Goal: Communication & Community: Answer question/provide support

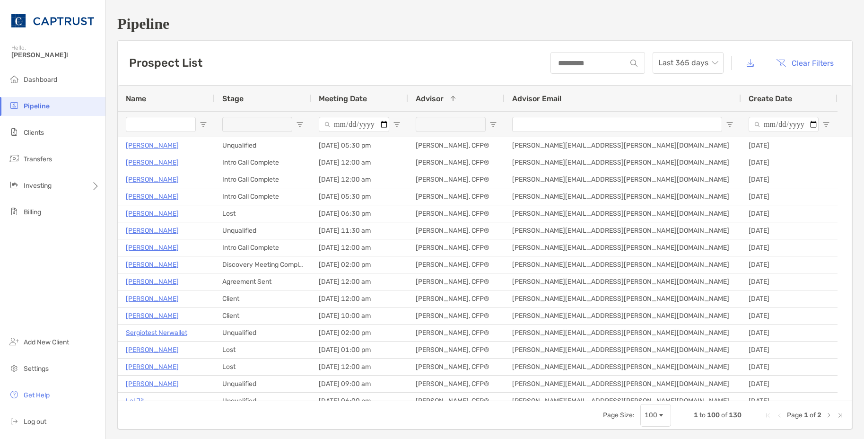
click at [161, 131] on input "Name Filter Input" at bounding box center [161, 124] width 70 height 15
type input "*******"
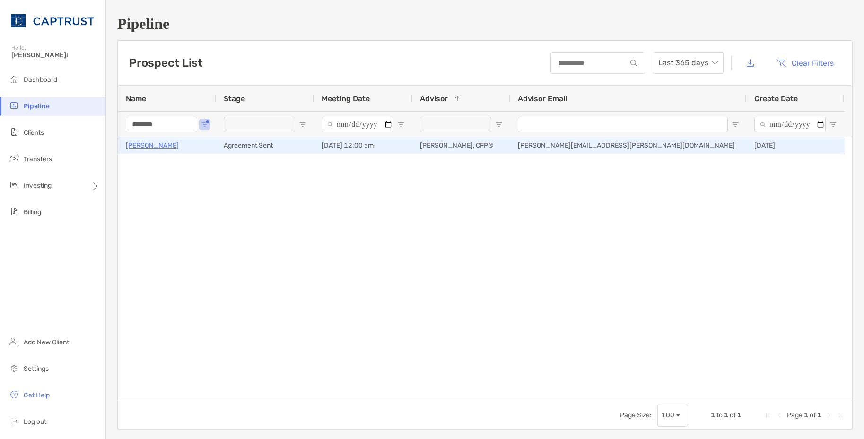
click at [161, 147] on p "[PERSON_NAME]" at bounding box center [152, 145] width 53 height 12
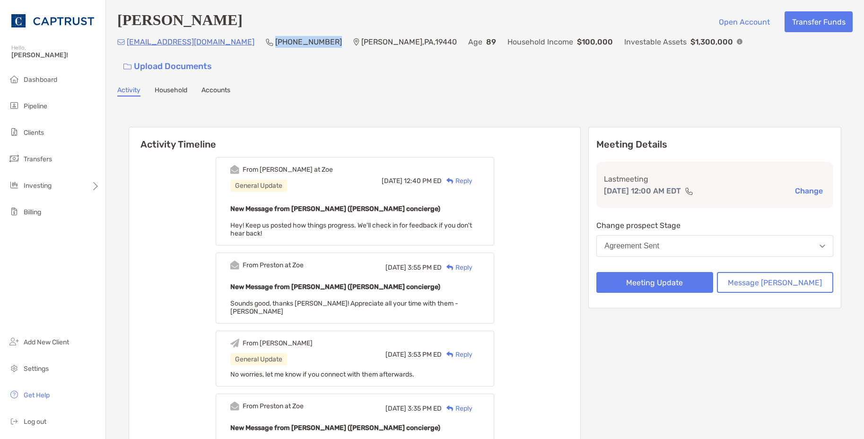
click at [221, 45] on div "[EMAIL_ADDRESS][DOMAIN_NAME] (215) 362-[GEOGRAPHIC_DATA][PERSON_NAME] , 19440 A…" at bounding box center [484, 56] width 735 height 41
click at [371, 127] on h6 "Activity Timeline" at bounding box center [354, 138] width 451 height 23
click at [624, 19] on div "Robert Schmitz Open Account Transfer Funds" at bounding box center [484, 21] width 735 height 21
click at [472, 176] on div "Reply" at bounding box center [457, 181] width 31 height 10
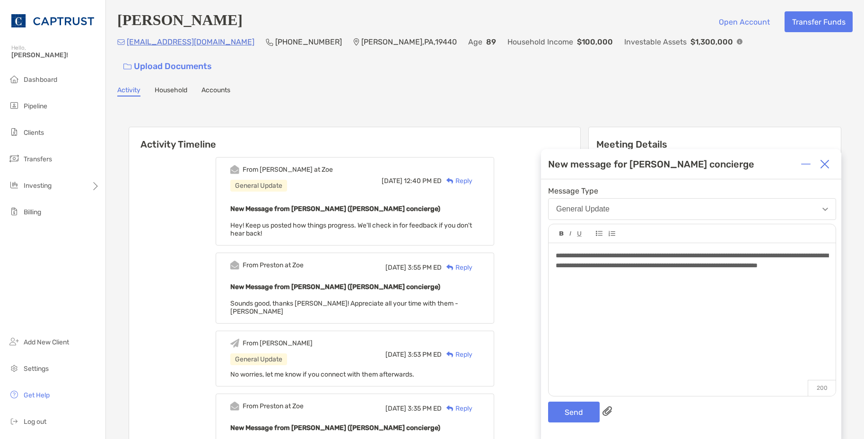
click at [617, 269] on span "**********" at bounding box center [691, 260] width 272 height 17
drag, startPoint x: 637, startPoint y: 279, endPoint x: 636, endPoint y: 292, distance: 12.3
click at [636, 292] on div "**********" at bounding box center [691, 314] width 287 height 143
click at [680, 270] on div "**********" at bounding box center [691, 261] width 272 height 20
click at [585, 408] on button "Send" at bounding box center [574, 411] width 52 height 21
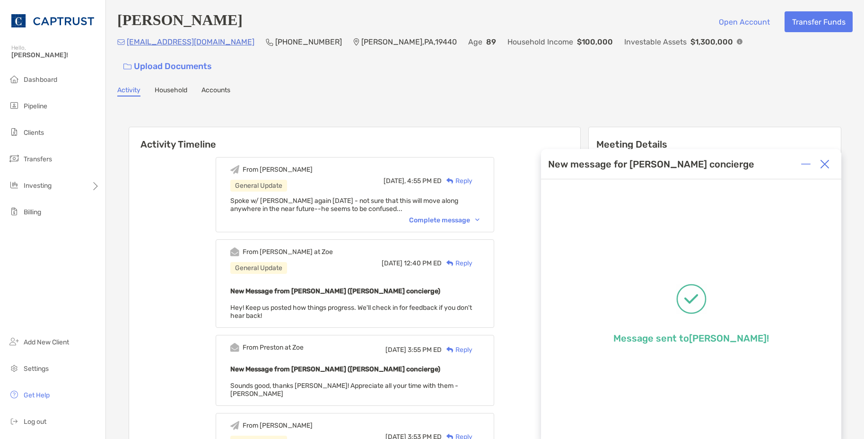
click at [464, 216] on div "Complete message" at bounding box center [444, 220] width 70 height 8
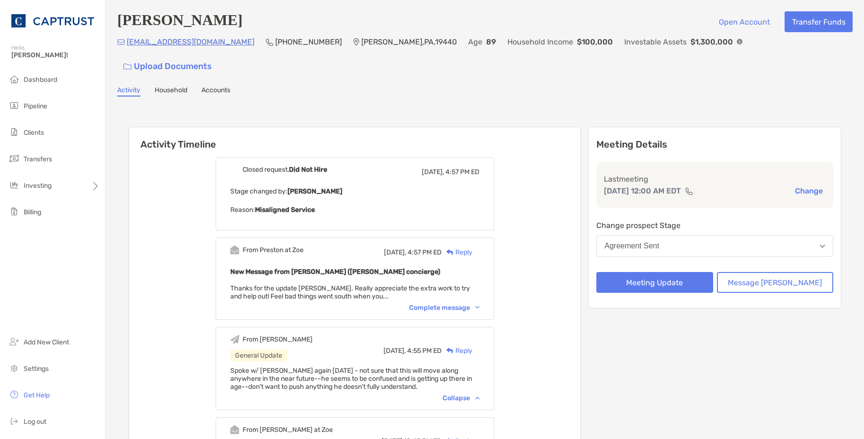
click at [471, 247] on div "Reply" at bounding box center [457, 252] width 31 height 10
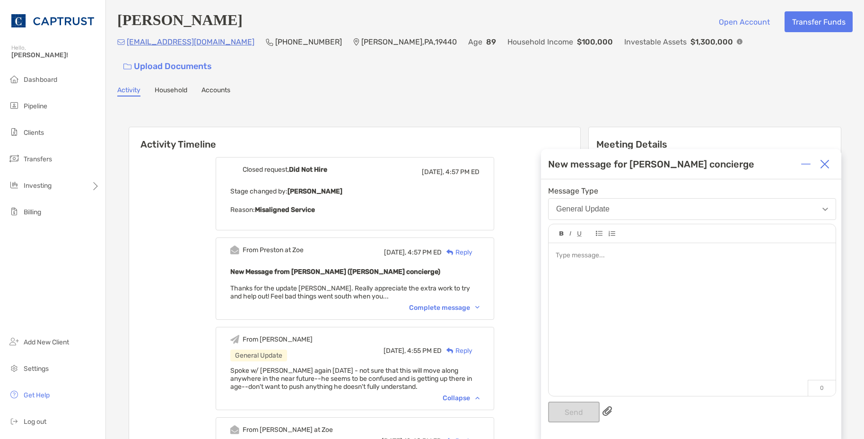
click at [630, 275] on div at bounding box center [691, 314] width 287 height 143
click at [824, 161] on img at bounding box center [824, 163] width 9 height 9
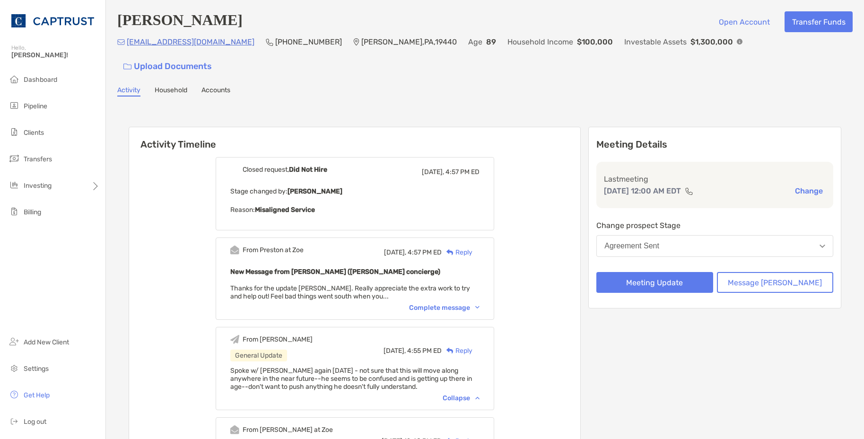
click at [450, 303] on div "Complete message" at bounding box center [444, 307] width 70 height 8
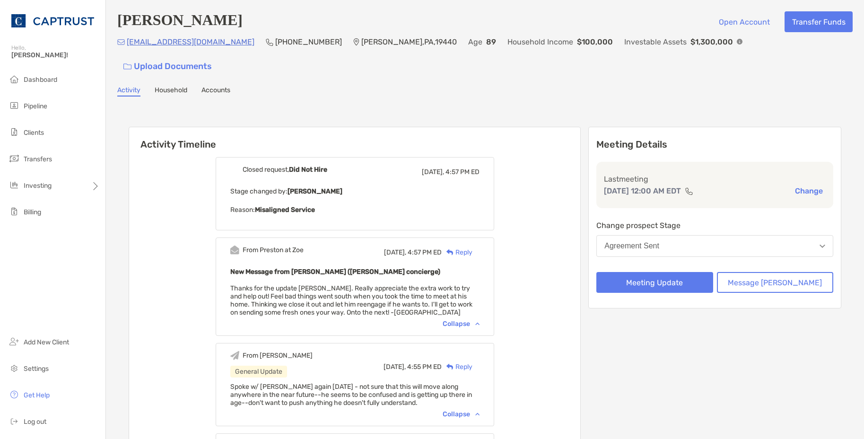
click at [472, 247] on div "Reply" at bounding box center [457, 252] width 31 height 10
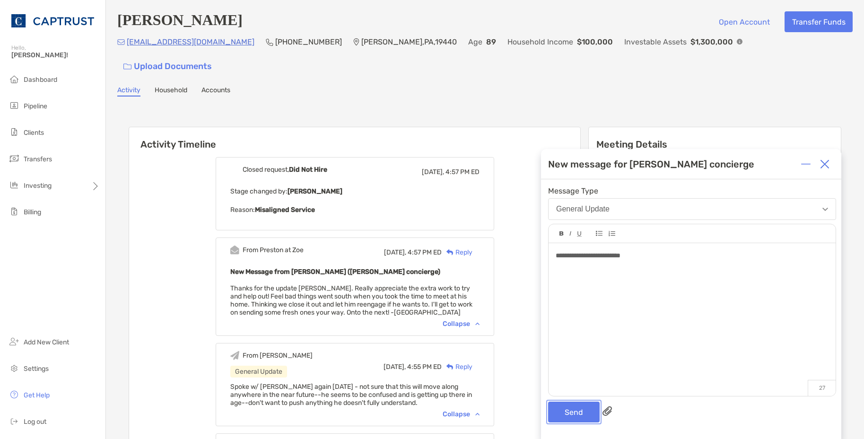
drag, startPoint x: 577, startPoint y: 409, endPoint x: 671, endPoint y: 380, distance: 98.5
click at [579, 410] on button "Send" at bounding box center [574, 411] width 52 height 21
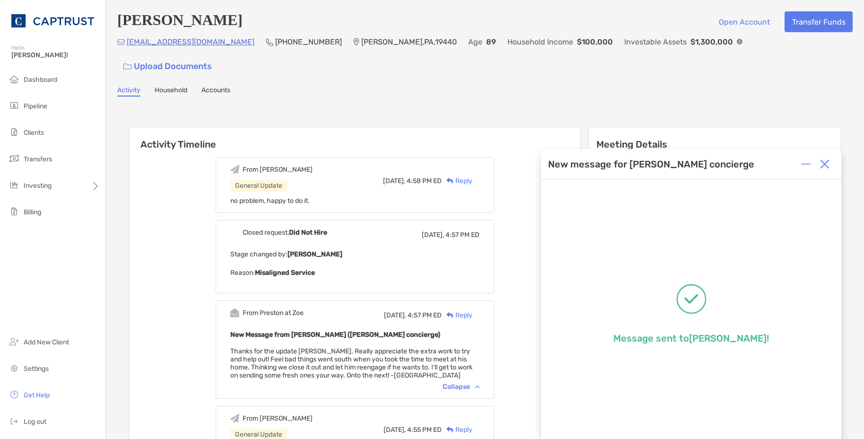
click at [826, 163] on img at bounding box center [824, 163] width 9 height 9
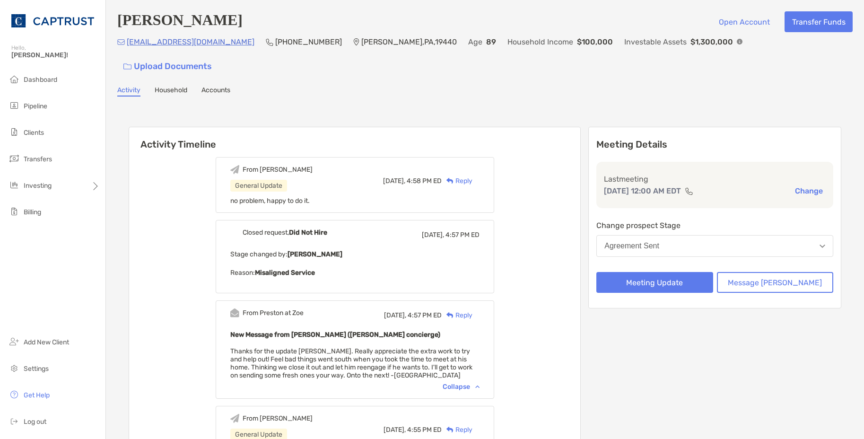
click at [527, 86] on div "Activity Household Accounts" at bounding box center [484, 91] width 735 height 10
click at [54, 79] on span "Dashboard" at bounding box center [41, 80] width 34 height 8
